Goal: Task Accomplishment & Management: Complete application form

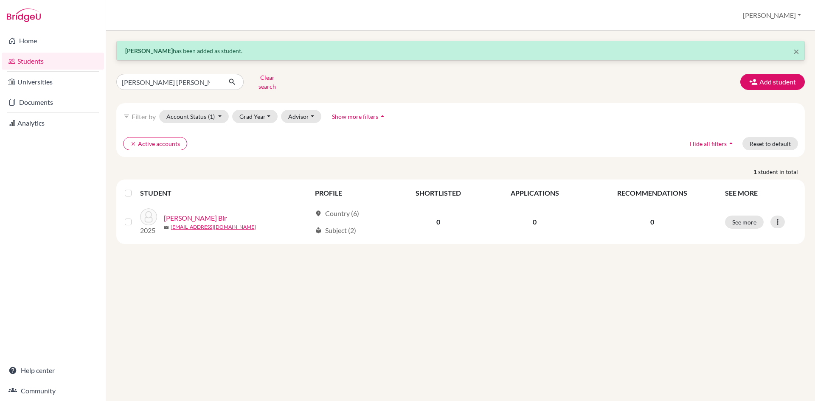
click at [26, 106] on link "Documents" at bounding box center [53, 102] width 102 height 17
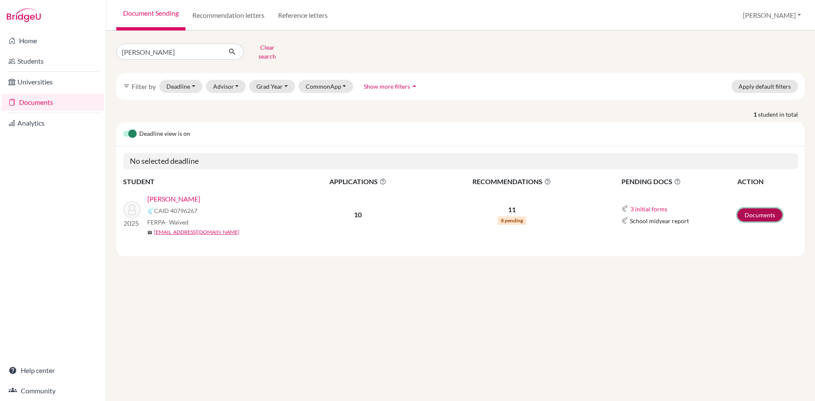
click at [752, 209] on link "Documents" at bounding box center [759, 214] width 45 height 13
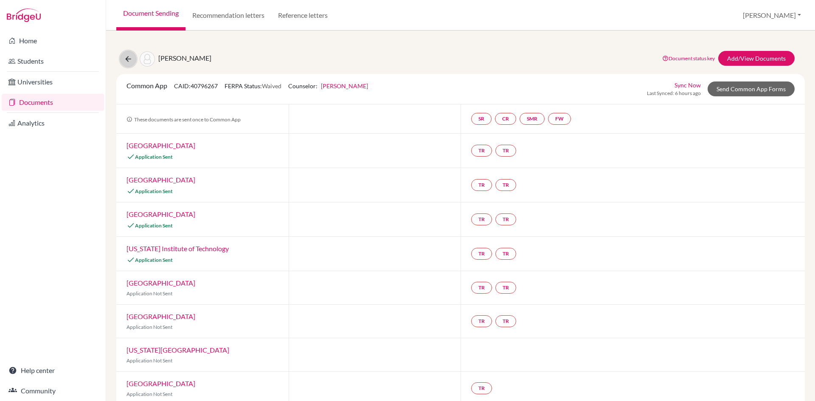
click at [126, 59] on icon at bounding box center [128, 59] width 8 height 8
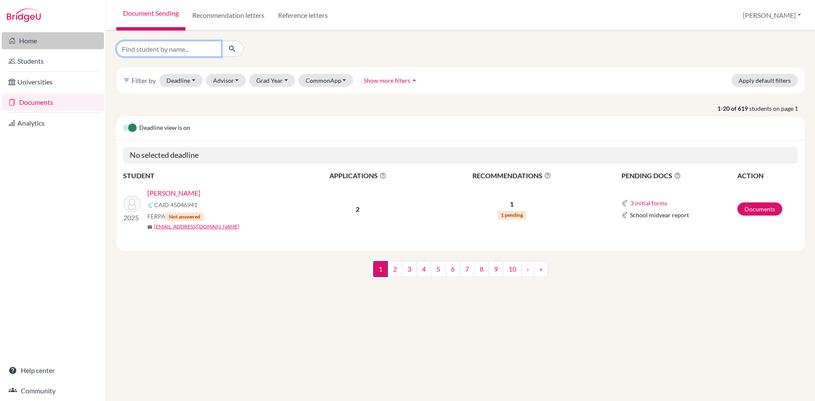
drag, startPoint x: 191, startPoint y: 51, endPoint x: 85, endPoint y: 46, distance: 106.2
click at [85, 46] on div "Home Students Universities Documents Analytics Help center Community Document S…" at bounding box center [407, 200] width 815 height 401
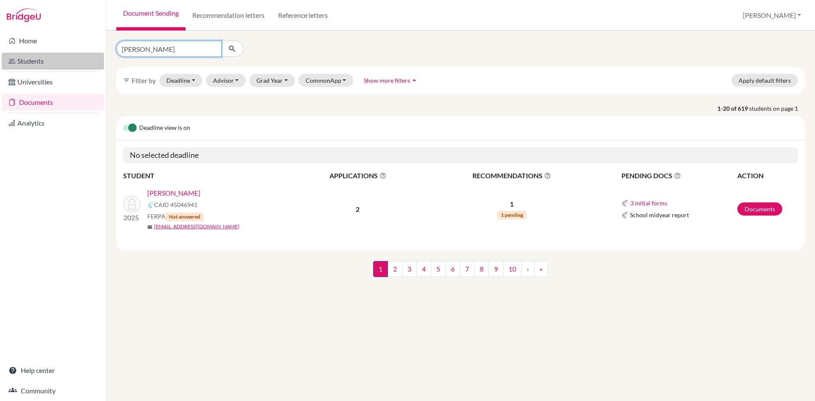
type input "sushant"
click button "submit" at bounding box center [232, 49] width 22 height 16
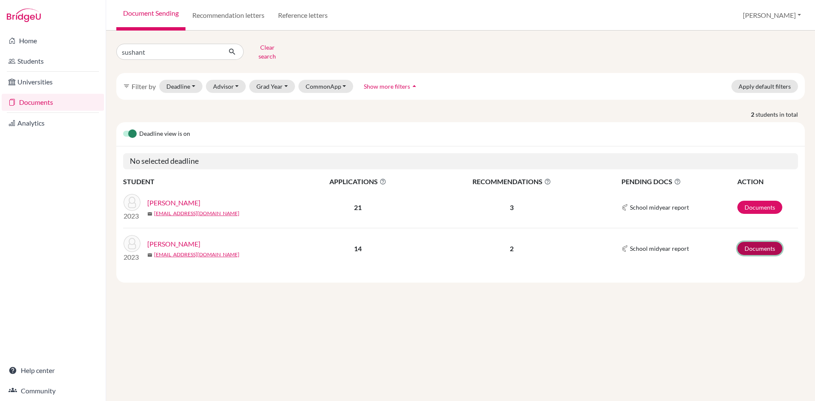
click at [758, 244] on link "Documents" at bounding box center [759, 248] width 45 height 13
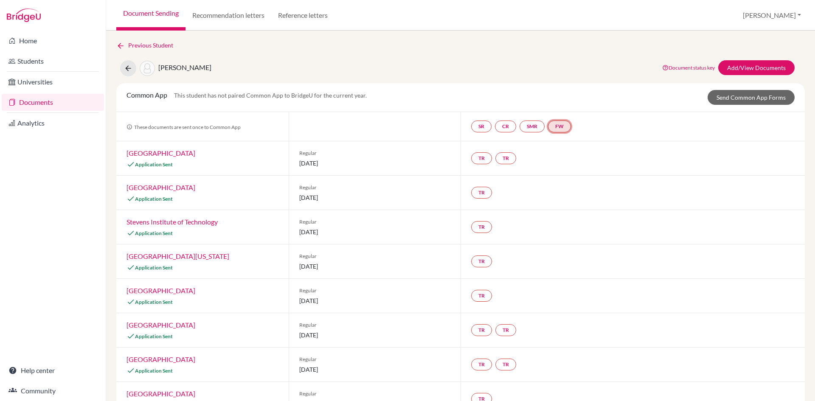
click at [566, 126] on link "FW" at bounding box center [559, 127] width 23 height 12
click at [563, 101] on span "Fee waiver" at bounding box center [562, 100] width 28 height 7
click at [562, 84] on h3 "Fee waiver" at bounding box center [561, 85] width 41 height 15
click at [760, 96] on link "Send Common App Forms" at bounding box center [750, 97] width 87 height 15
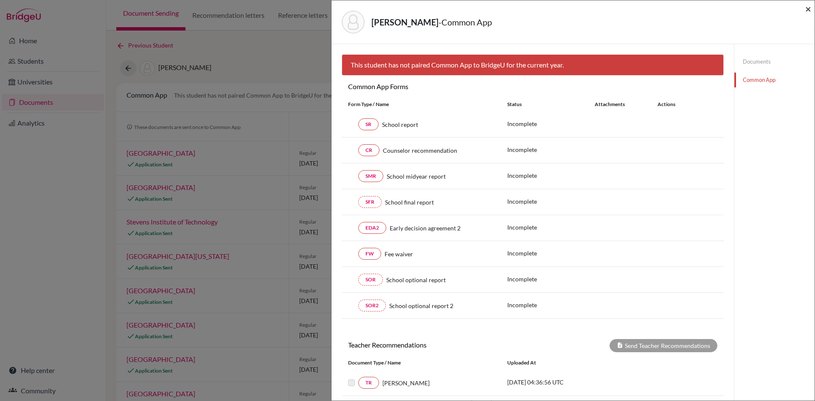
click at [810, 10] on span "×" at bounding box center [808, 9] width 6 height 12
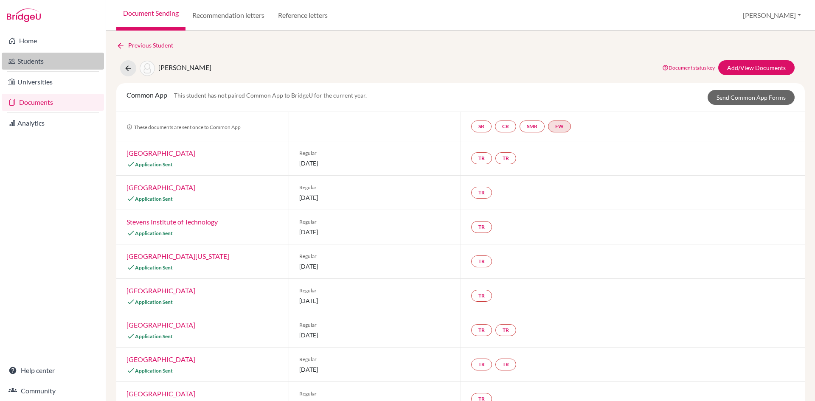
click at [31, 62] on link "Students" at bounding box center [53, 61] width 102 height 17
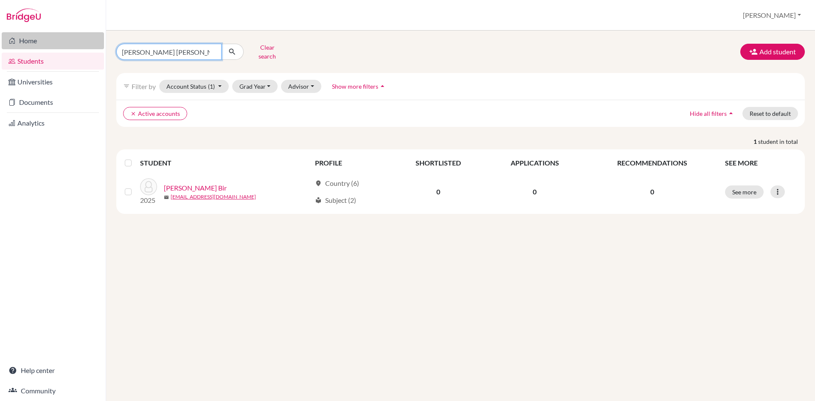
drag, startPoint x: 185, startPoint y: 52, endPoint x: 59, endPoint y: 41, distance: 126.5
click at [59, 41] on div "Home Students Universities Documents Analytics Help center Community Students o…" at bounding box center [407, 200] width 815 height 401
type input "dakshata tamang"
click button "submit" at bounding box center [232, 52] width 22 height 16
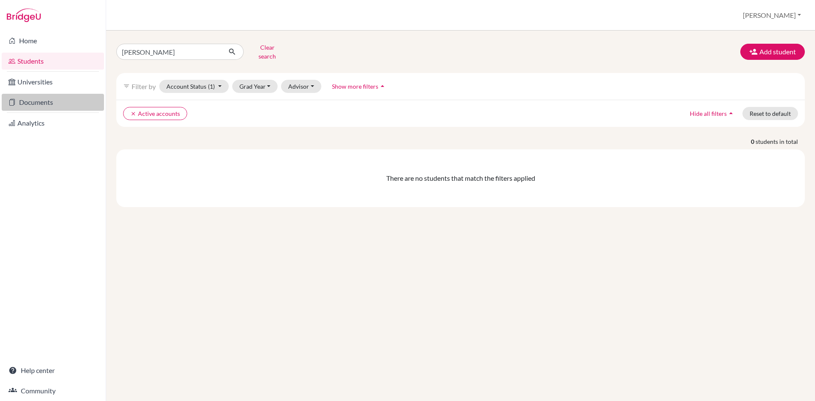
click at [39, 105] on link "Documents" at bounding box center [53, 102] width 102 height 17
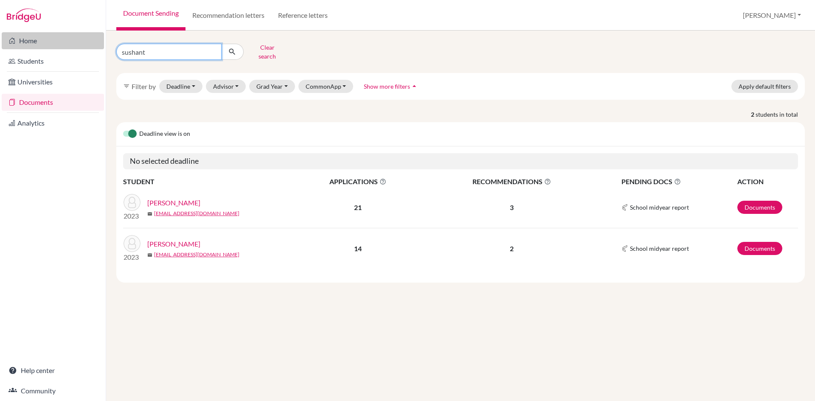
drag, startPoint x: 151, startPoint y: 47, endPoint x: 65, endPoint y: 47, distance: 85.7
click at [65, 47] on div "Home Students Universities Documents Analytics Help center Community Document S…" at bounding box center [407, 200] width 815 height 401
type input "[PERSON_NAME]"
click button "submit" at bounding box center [232, 52] width 22 height 16
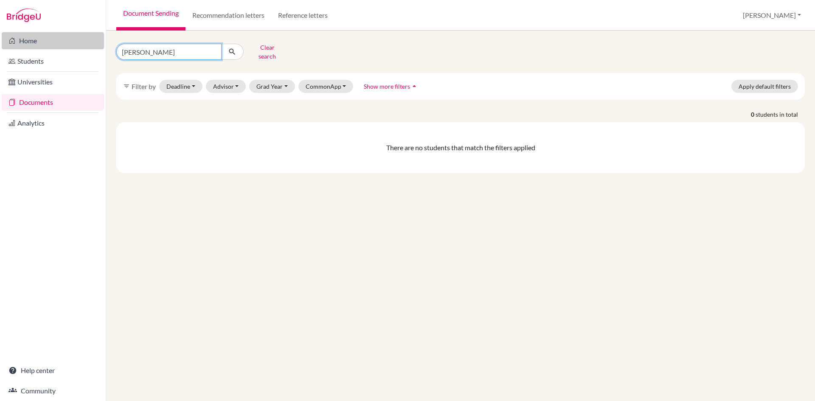
drag, startPoint x: 179, startPoint y: 48, endPoint x: 84, endPoint y: 48, distance: 95.5
click at [84, 48] on div "Home Students Universities Documents Analytics Help center Community Document S…" at bounding box center [407, 200] width 815 height 401
type input "[PERSON_NAME]"
click button "submit" at bounding box center [232, 52] width 22 height 16
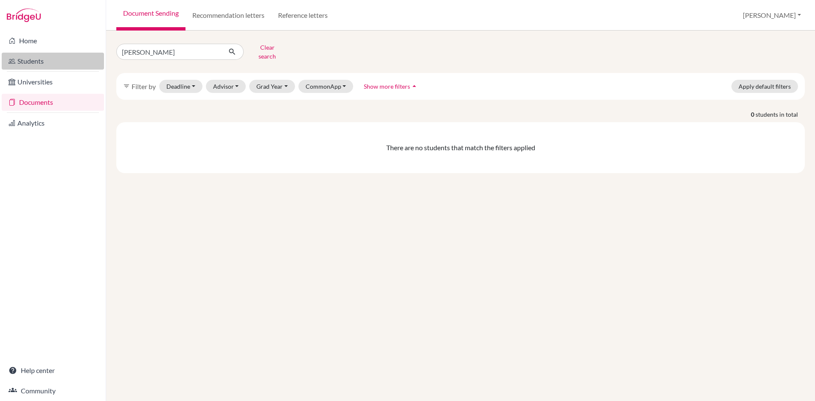
click at [44, 62] on link "Students" at bounding box center [53, 61] width 102 height 17
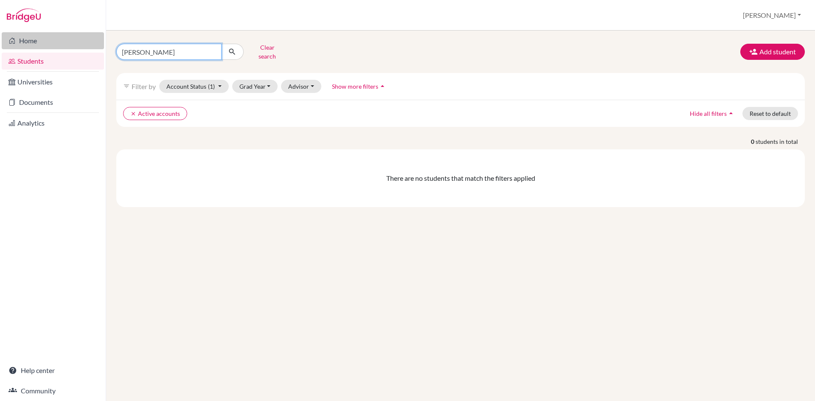
drag, startPoint x: 177, startPoint y: 51, endPoint x: 86, endPoint y: 42, distance: 91.7
click at [86, 42] on div "Home Students Universities Documents Analytics Help center Community Students o…" at bounding box center [407, 200] width 815 height 401
type input "aarushree kadel"
click button "submit" at bounding box center [232, 52] width 22 height 16
drag, startPoint x: 174, startPoint y: 50, endPoint x: 53, endPoint y: 47, distance: 121.0
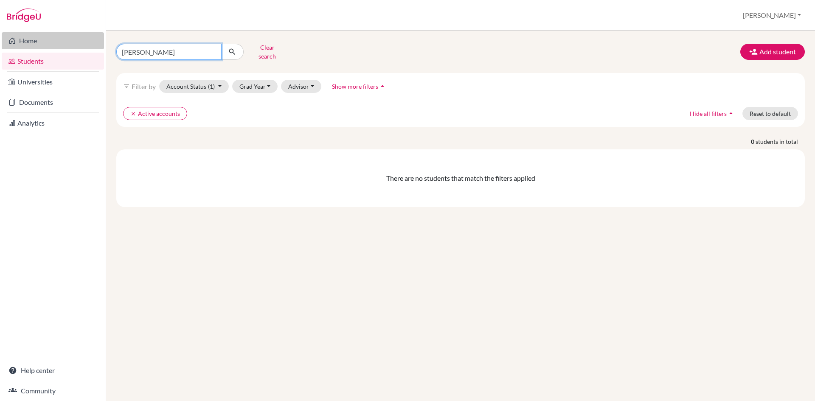
click at [53, 47] on div "Home Students Universities Documents Analytics Help center Community Students o…" at bounding box center [407, 200] width 815 height 401
type input "[PERSON_NAME]"
click button "submit" at bounding box center [232, 52] width 22 height 16
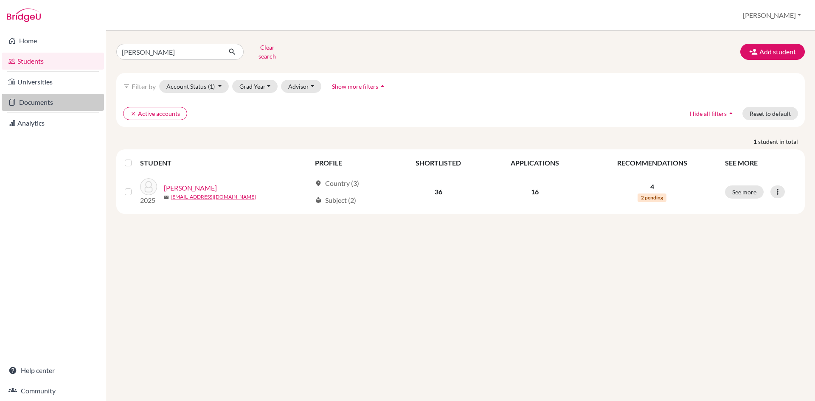
click at [25, 103] on link "Documents" at bounding box center [53, 102] width 102 height 17
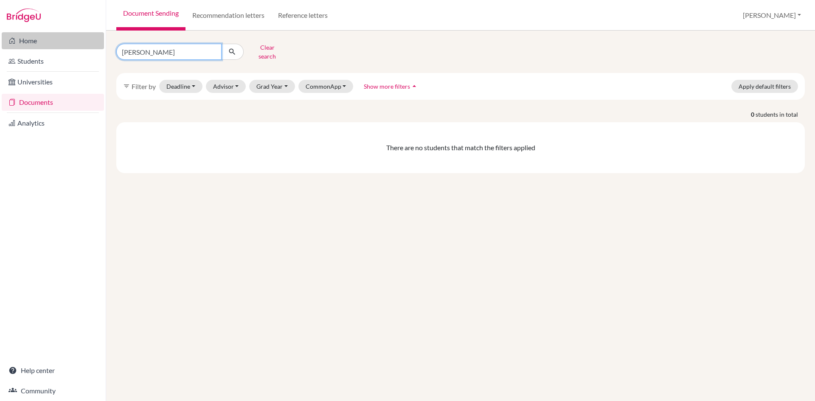
drag, startPoint x: 174, startPoint y: 48, endPoint x: 2, endPoint y: 48, distance: 172.3
click at [2, 48] on div "Home Students Universities Documents Analytics Help center Community Document S…" at bounding box center [407, 200] width 815 height 401
type input "[PERSON_NAME]"
click button "submit" at bounding box center [232, 52] width 22 height 16
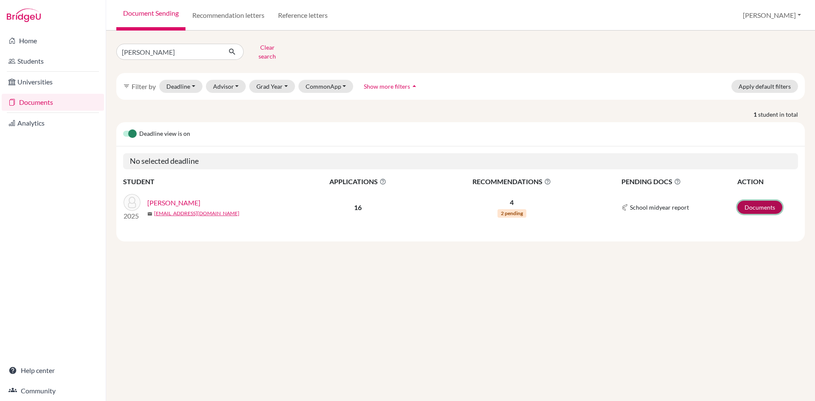
click at [770, 201] on link "Documents" at bounding box center [759, 207] width 45 height 13
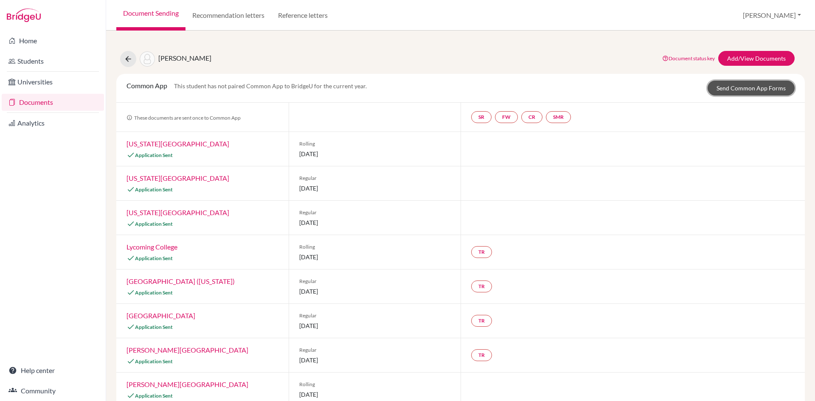
click at [744, 87] on link "Send Common App Forms" at bounding box center [750, 88] width 87 height 15
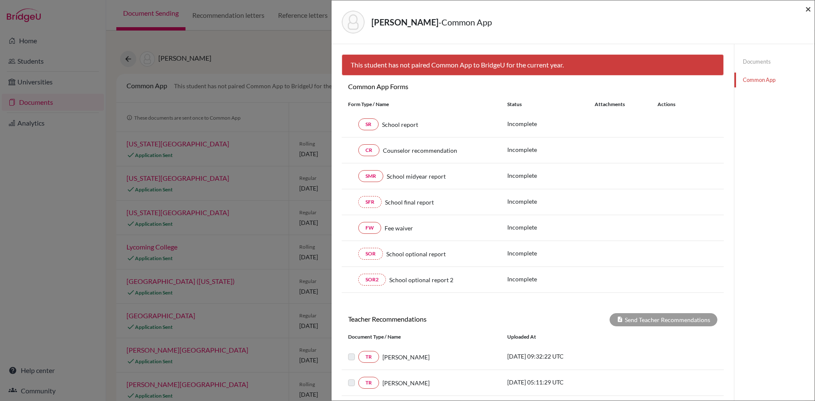
click at [805, 10] on span "×" at bounding box center [808, 9] width 6 height 12
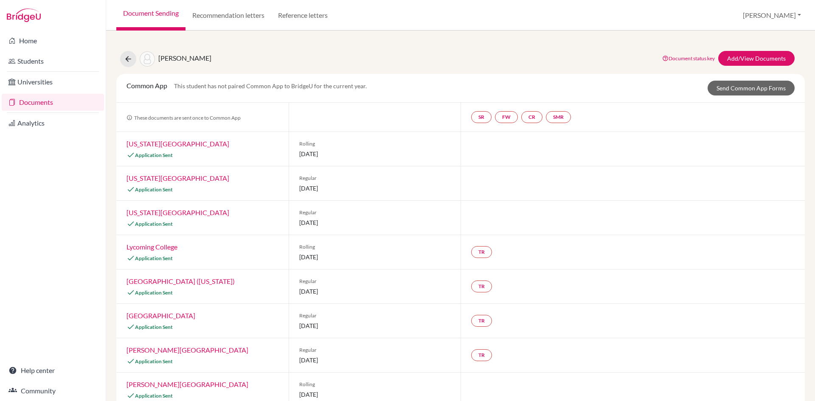
click at [38, 103] on link "Documents" at bounding box center [53, 102] width 102 height 17
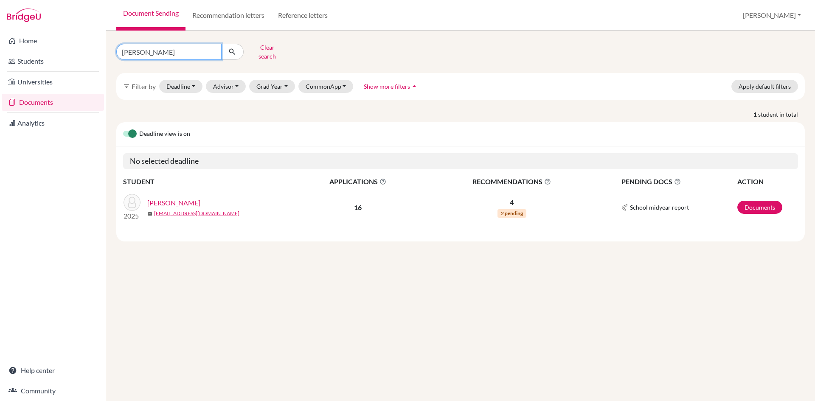
drag, startPoint x: 164, startPoint y: 52, endPoint x: 95, endPoint y: 50, distance: 68.4
click at [95, 50] on div "Home Students Universities Documents Analytics Help center Community Document S…" at bounding box center [407, 200] width 815 height 401
type input "[PERSON_NAME]"
click button "submit" at bounding box center [232, 52] width 22 height 16
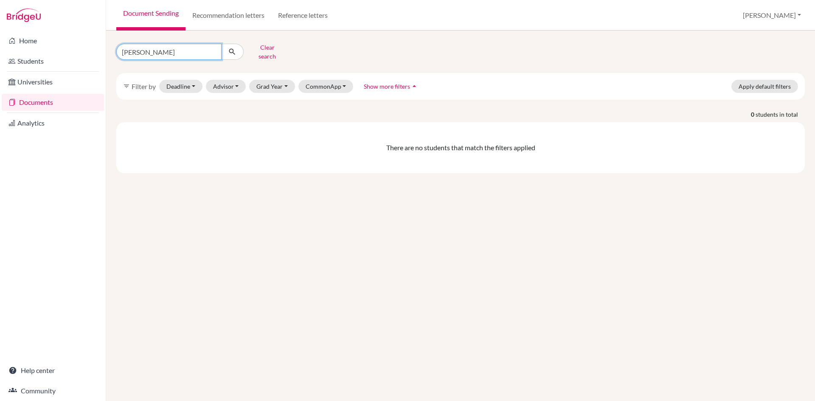
click at [166, 49] on input "[PERSON_NAME]" at bounding box center [168, 52] width 105 height 16
click at [150, 50] on input "shrijan paudel" at bounding box center [168, 52] width 105 height 16
type input "shrijan poudel"
click at [192, 49] on input "[PERSON_NAME]" at bounding box center [168, 52] width 105 height 16
click button "submit" at bounding box center [232, 52] width 22 height 16
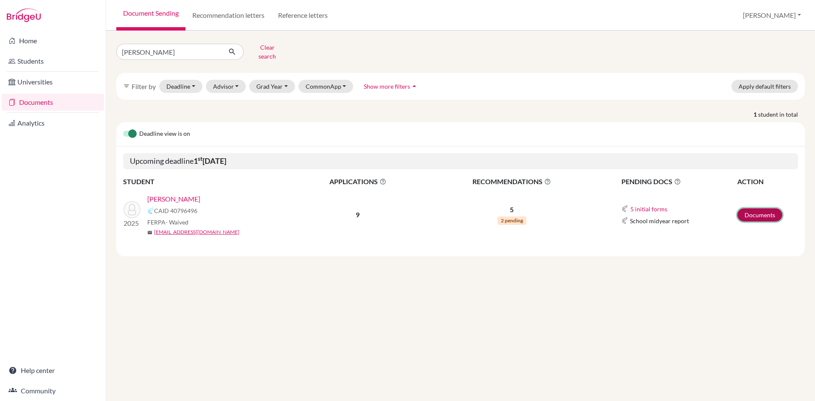
click at [753, 212] on link "Documents" at bounding box center [759, 214] width 45 height 13
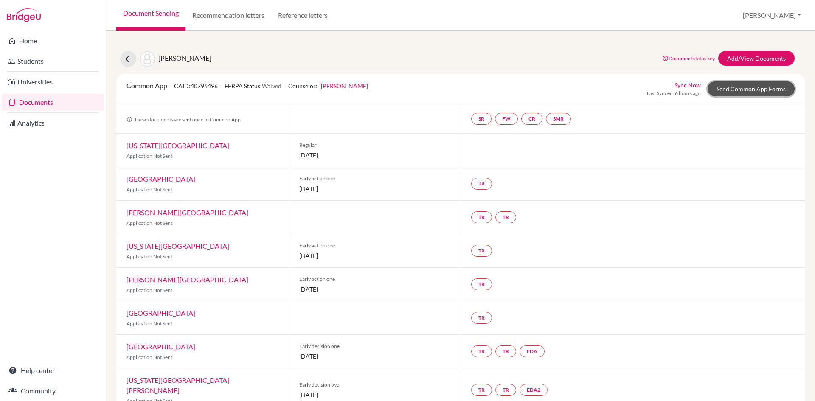
click at [754, 87] on link "Send Common App Forms" at bounding box center [750, 88] width 87 height 15
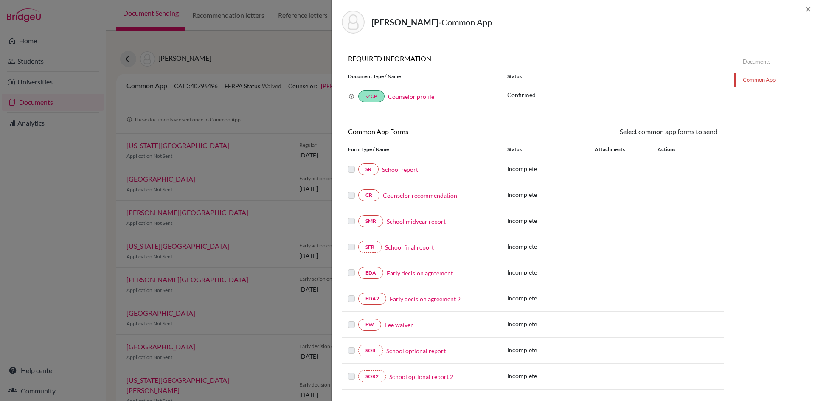
click at [404, 325] on link "Fee waiver" at bounding box center [398, 324] width 28 height 9
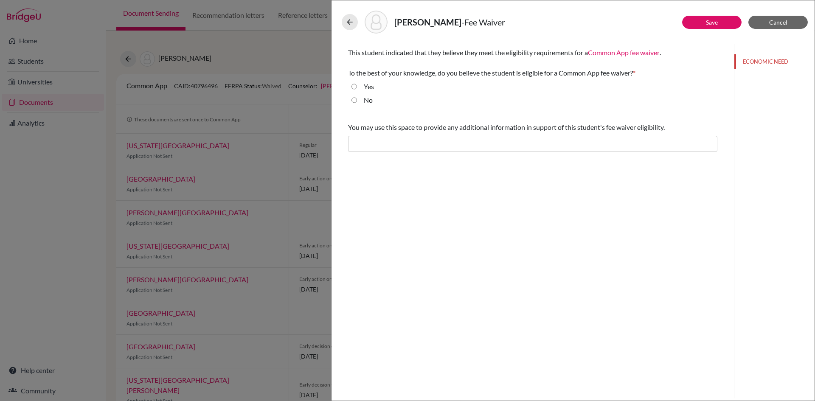
click at [354, 86] on input "Yes" at bounding box center [354, 86] width 6 height 10
radio input "true"
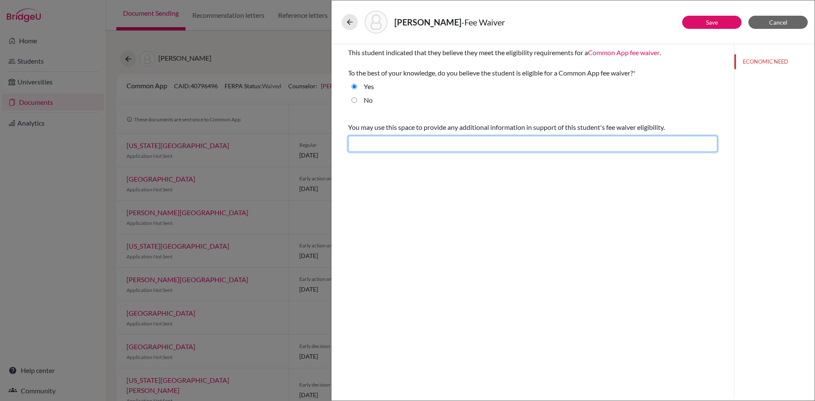
click at [421, 146] on input "text" at bounding box center [532, 144] width 369 height 16
type input "Difficult financial situation"
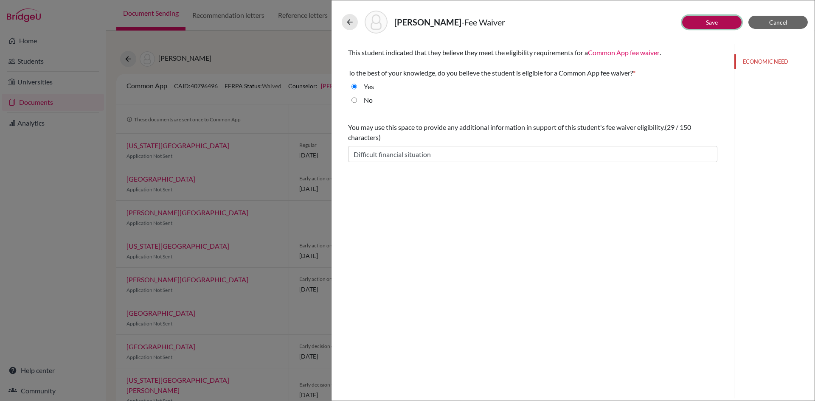
click at [710, 25] on link "Save" at bounding box center [712, 22] width 12 height 7
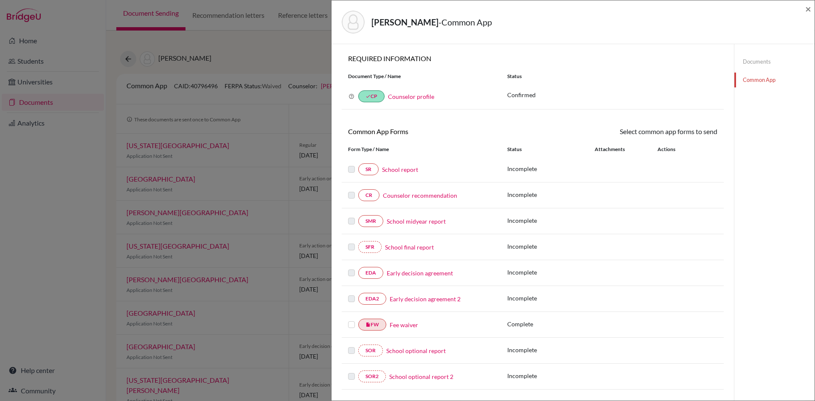
click at [351, 320] on label at bounding box center [351, 320] width 7 height 0
click at [0, 0] on input "checkbox" at bounding box center [0, 0] width 0 height 0
click at [695, 134] on link "Send" at bounding box center [699, 132] width 35 height 13
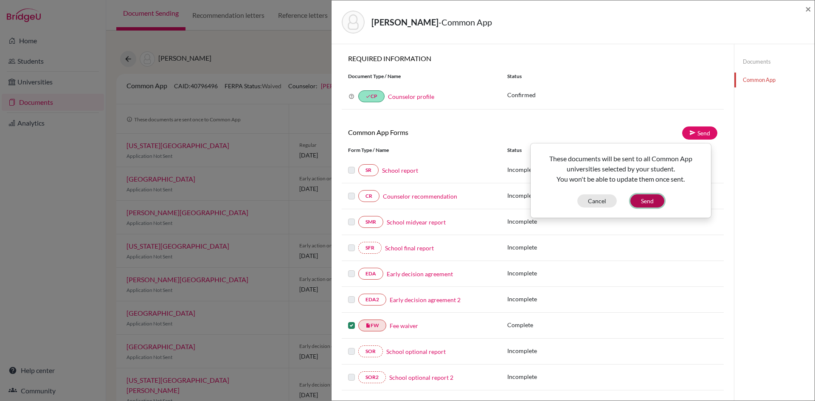
click at [649, 202] on button "Send" at bounding box center [647, 200] width 34 height 13
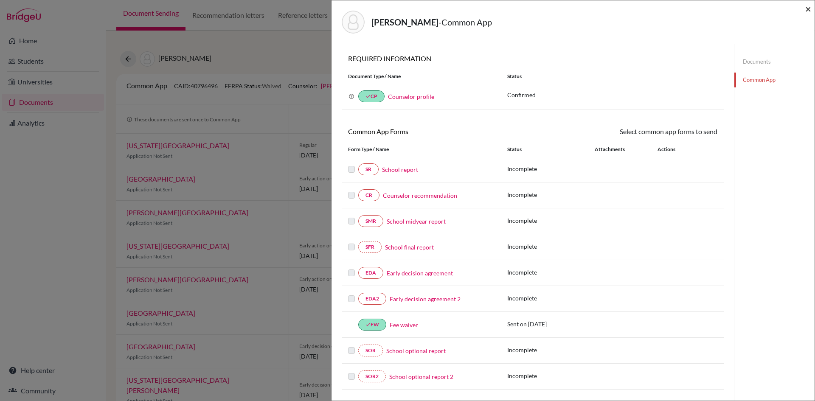
click at [810, 8] on span "×" at bounding box center [808, 9] width 6 height 12
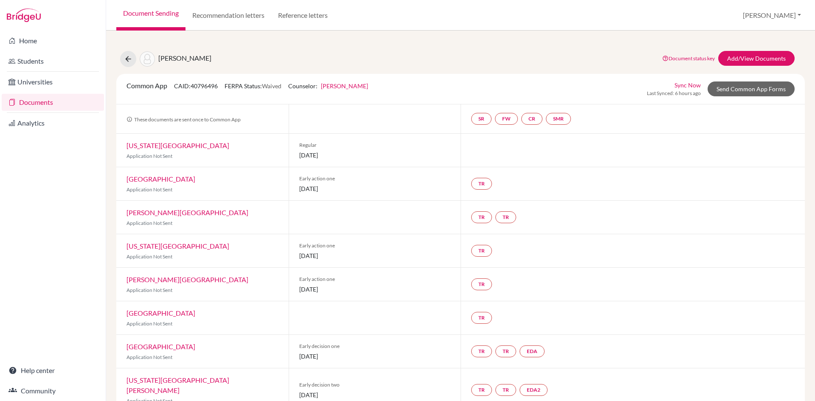
click at [29, 102] on link "Documents" at bounding box center [53, 102] width 102 height 17
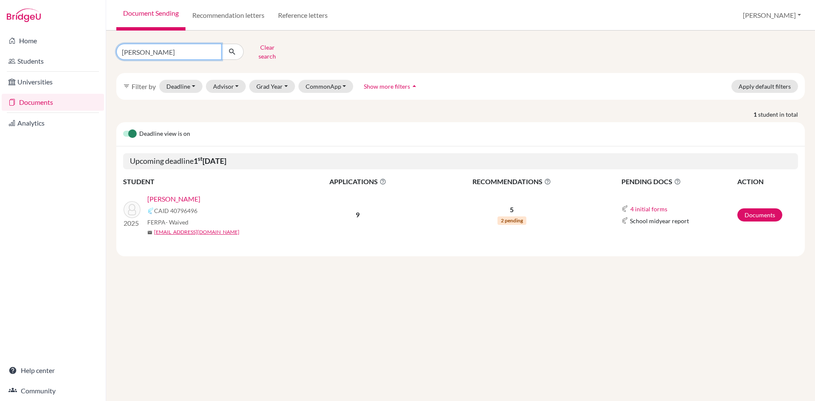
drag, startPoint x: 169, startPoint y: 49, endPoint x: 100, endPoint y: 50, distance: 69.2
click at [100, 50] on div "Home Students Universities Documents Analytics Help center Community Document S…" at bounding box center [407, 200] width 815 height 401
type input "aadhar bhattarai"
click button "submit" at bounding box center [232, 52] width 22 height 16
click at [753, 209] on link "Documents" at bounding box center [759, 214] width 45 height 13
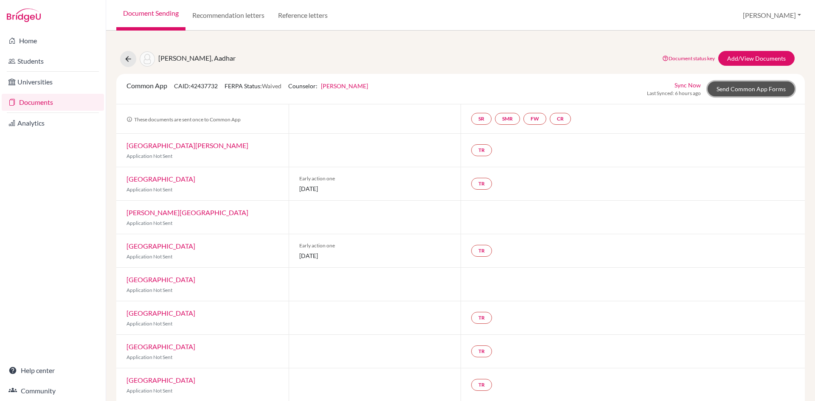
click at [721, 91] on link "Send Common App Forms" at bounding box center [750, 88] width 87 height 15
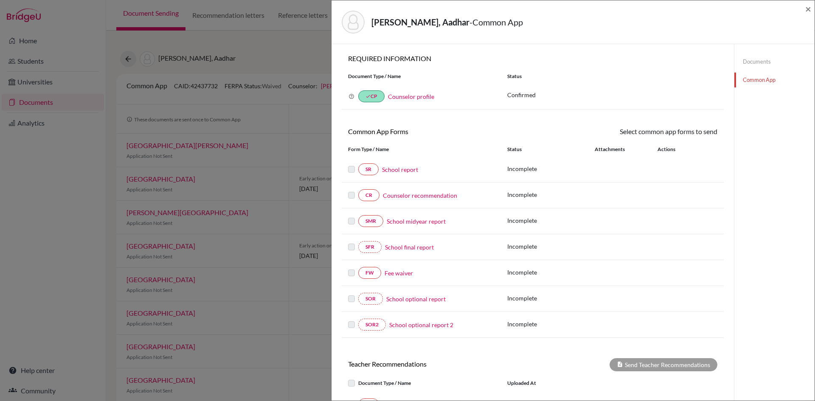
click at [393, 273] on link "Fee waiver" at bounding box center [398, 273] width 28 height 9
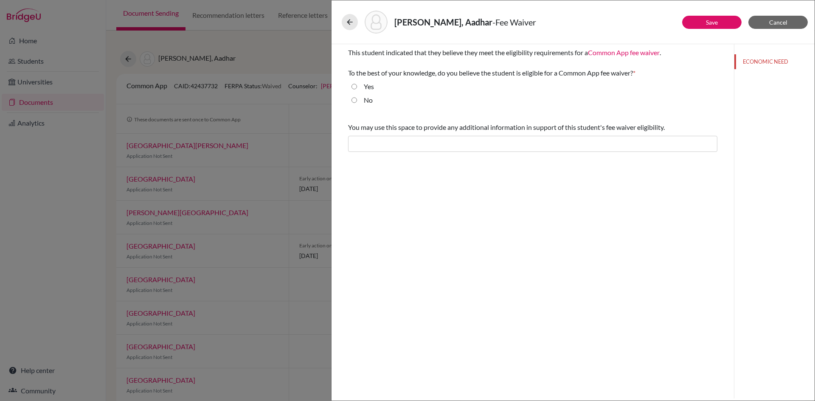
click at [354, 86] on input "Yes" at bounding box center [354, 86] width 6 height 10
radio input "true"
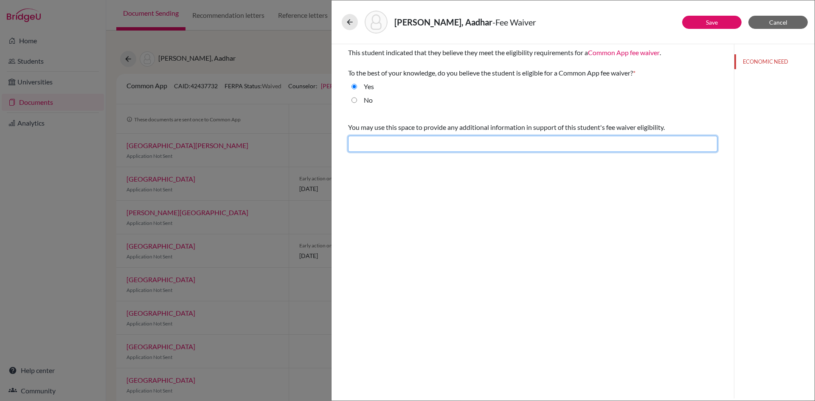
click at [379, 145] on input "text" at bounding box center [532, 144] width 369 height 16
type input "Difficult financial situation"
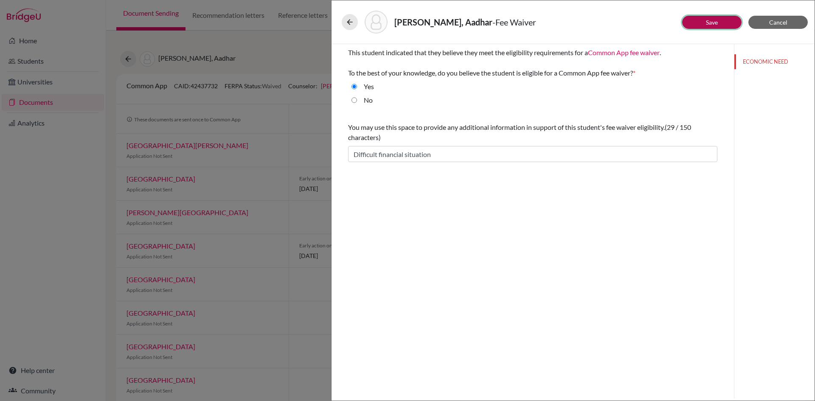
click at [715, 21] on link "Save" at bounding box center [712, 22] width 12 height 7
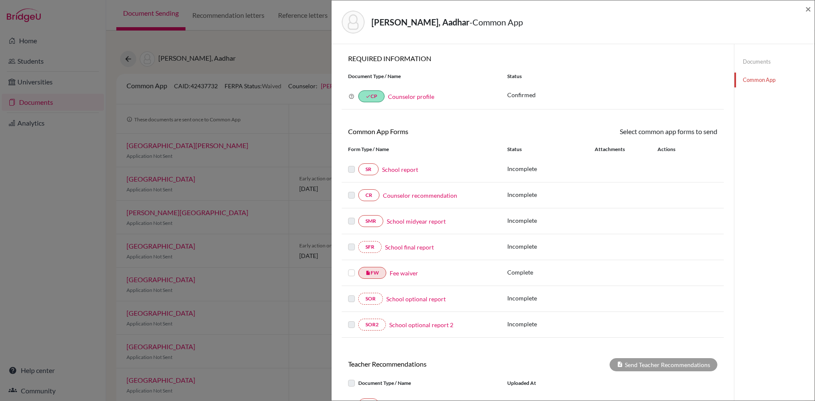
click at [352, 268] on label at bounding box center [351, 268] width 7 height 0
click at [0, 0] on input "checkbox" at bounding box center [0, 0] width 0 height 0
click at [700, 134] on link "Send" at bounding box center [699, 132] width 35 height 13
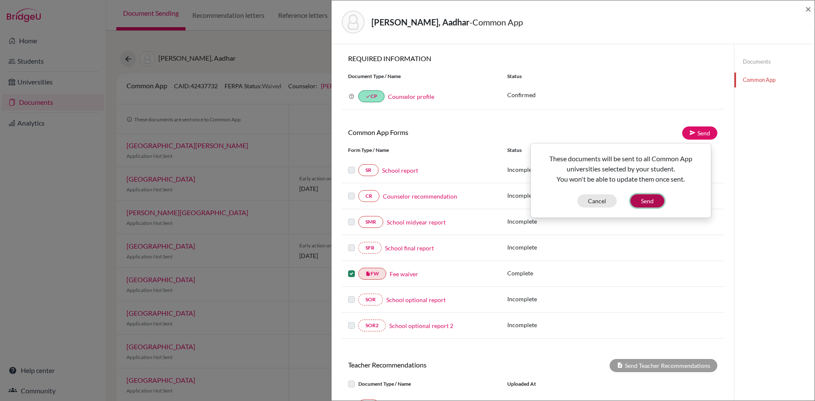
click at [645, 202] on button "Send" at bounding box center [647, 200] width 34 height 13
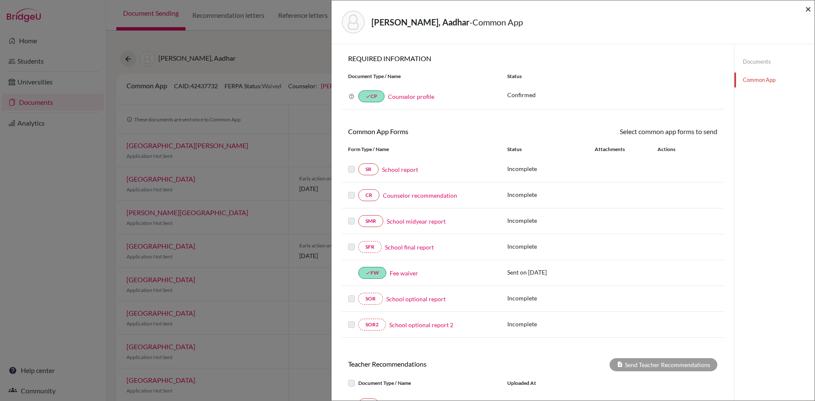
click at [808, 7] on span "×" at bounding box center [808, 9] width 6 height 12
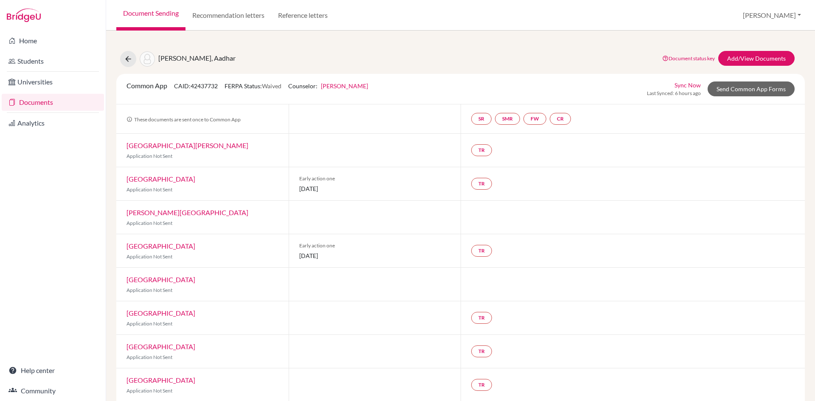
click at [58, 102] on link "Documents" at bounding box center [53, 102] width 102 height 17
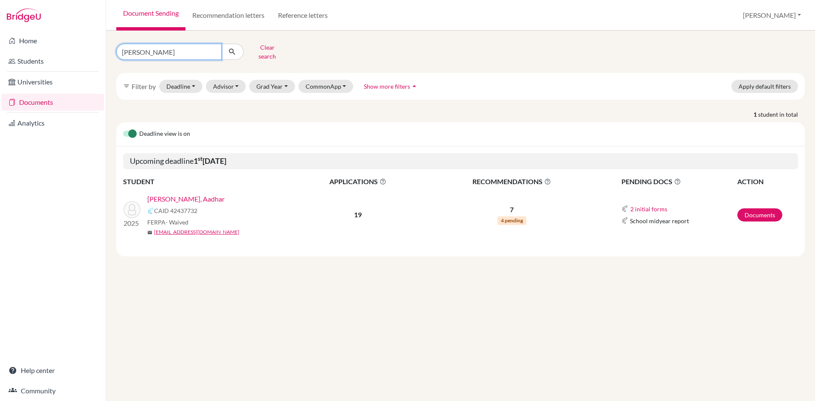
drag, startPoint x: 188, startPoint y: 49, endPoint x: 85, endPoint y: 51, distance: 103.6
click at [85, 51] on div "Home Students Universities Documents Analytics Help center Community Document S…" at bounding box center [407, 200] width 815 height 401
type input "pratyush paudel"
click button "submit" at bounding box center [232, 52] width 22 height 16
click at [755, 208] on link "Documents" at bounding box center [759, 214] width 45 height 13
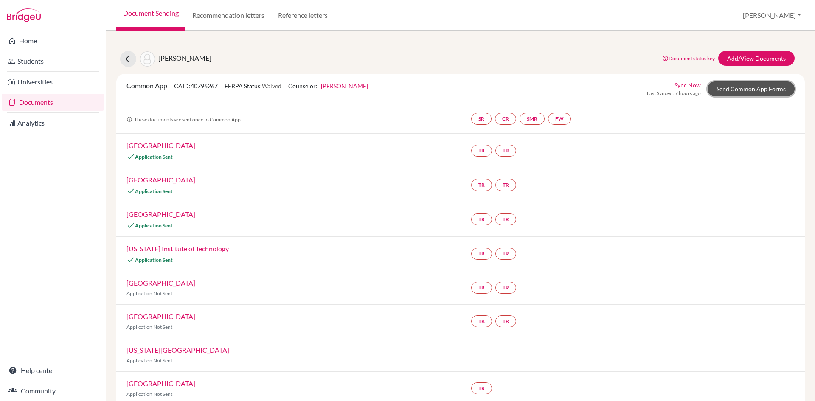
click at [741, 87] on link "Send Common App Forms" at bounding box center [750, 88] width 87 height 15
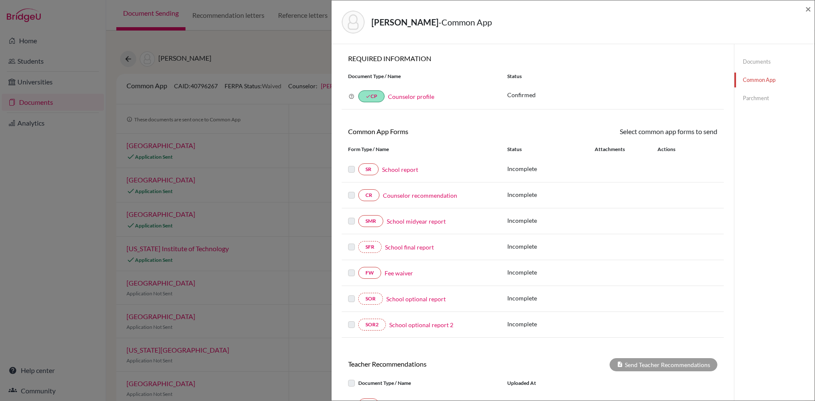
click at [396, 273] on link "Fee waiver" at bounding box center [398, 273] width 28 height 9
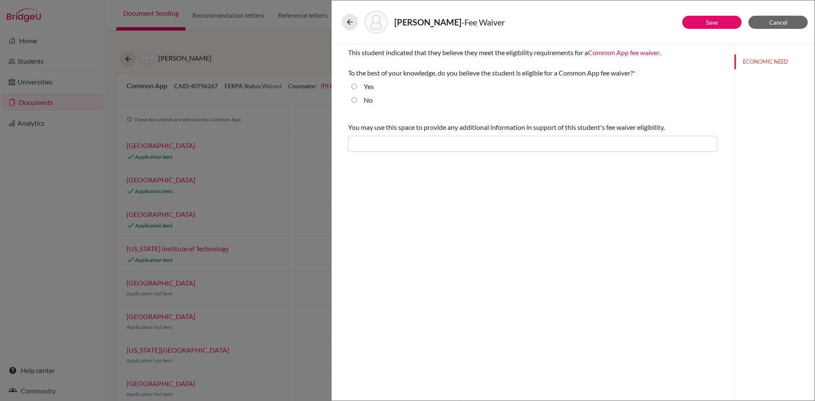
click at [356, 88] on input "Yes" at bounding box center [354, 86] width 6 height 10
radio input "true"
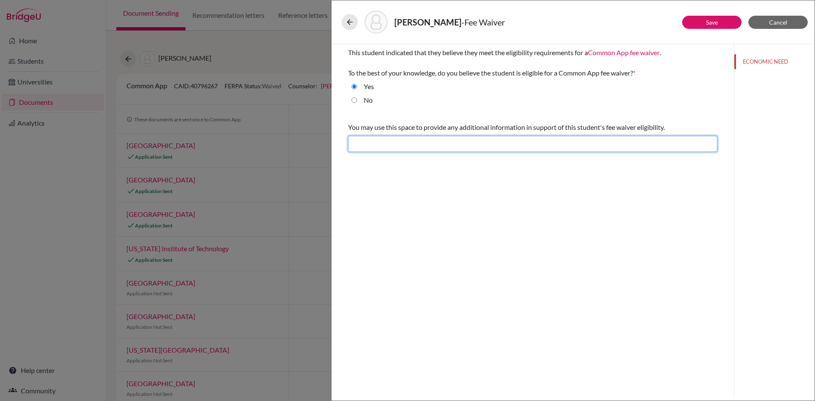
click at [394, 142] on input "text" at bounding box center [532, 144] width 369 height 16
type input "Difficult financial situation"
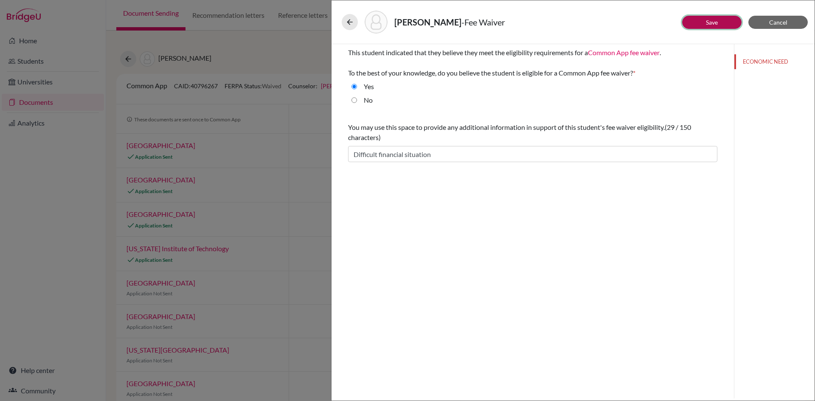
click at [702, 19] on button "Save" at bounding box center [711, 22] width 59 height 13
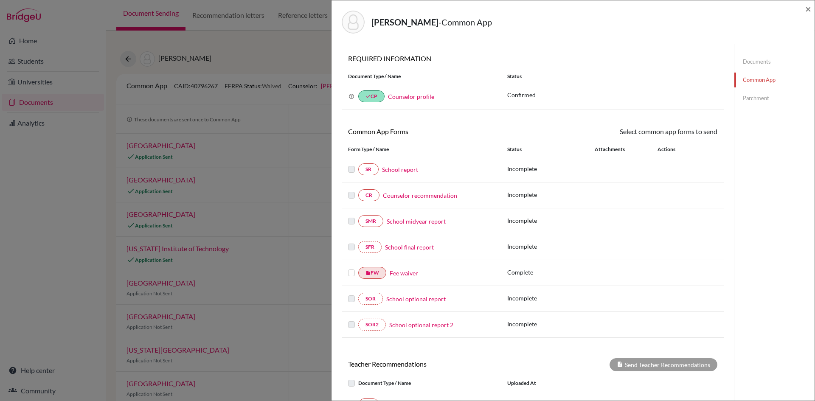
click at [354, 268] on label at bounding box center [351, 268] width 7 height 0
click at [0, 0] on input "checkbox" at bounding box center [0, 0] width 0 height 0
click at [701, 133] on link "Send" at bounding box center [699, 132] width 35 height 13
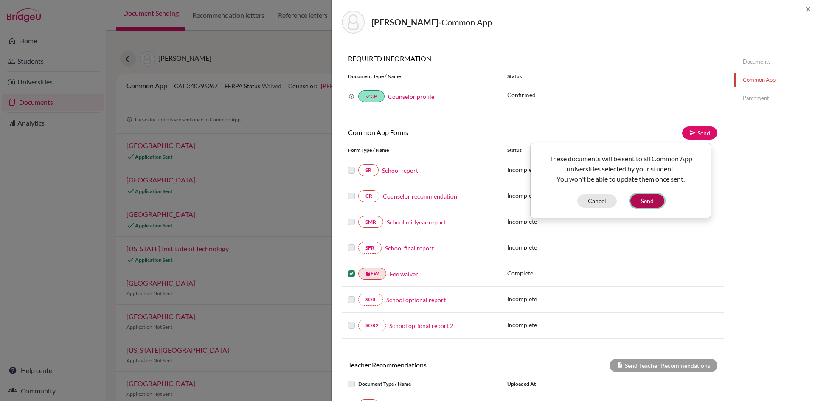
click at [644, 199] on button "Send" at bounding box center [647, 200] width 34 height 13
